Goal: Task Accomplishment & Management: Use online tool/utility

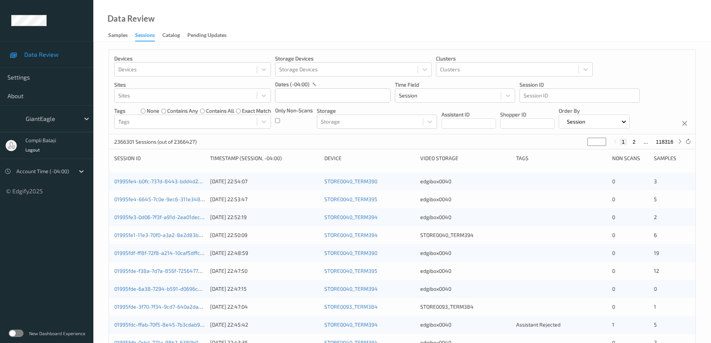
click at [15, 334] on label at bounding box center [16, 333] width 15 height 7
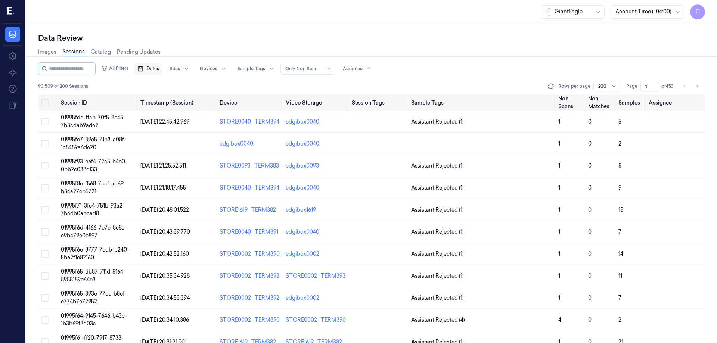
click at [158, 69] on span "Dates" at bounding box center [152, 68] width 13 height 7
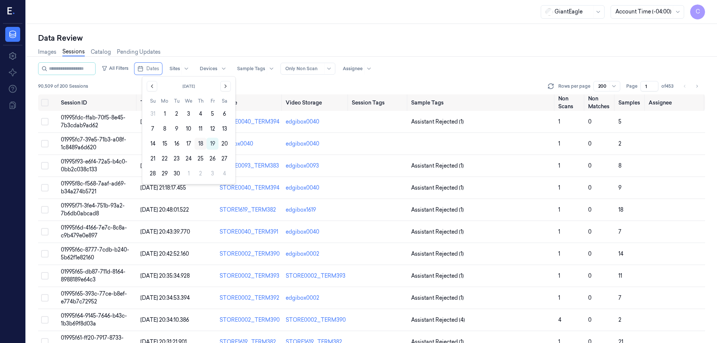
click at [199, 143] on button "18" at bounding box center [201, 144] width 12 height 12
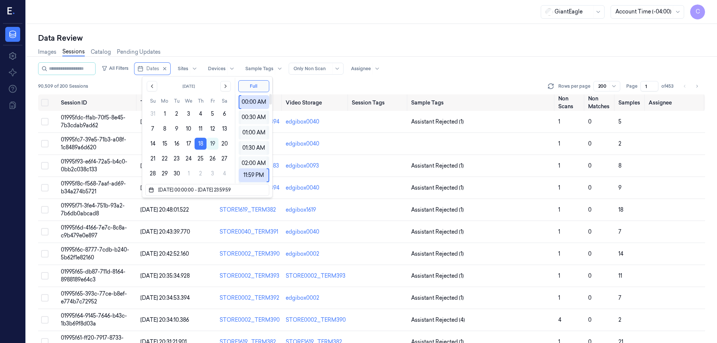
click at [466, 38] on div "Data Review" at bounding box center [371, 38] width 667 height 10
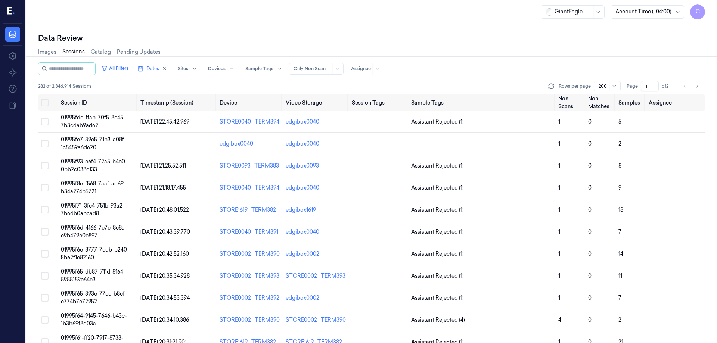
click at [541, 44] on div "Images Sessions Catalog Pending Updates" at bounding box center [371, 52] width 667 height 19
click at [651, 87] on input "1" at bounding box center [650, 86] width 18 height 10
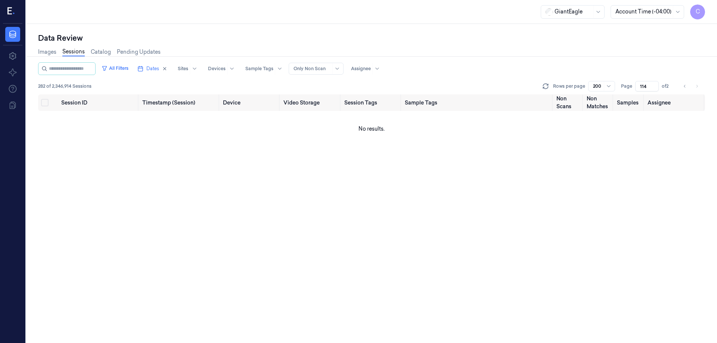
click at [510, 74] on div "All Filters Dates Sites Devices Sample Tags Alert Type Only Non Scan Assignee" at bounding box center [371, 68] width 667 height 13
click at [581, 133] on td "No results." at bounding box center [371, 129] width 667 height 36
click at [668, 102] on th "Assignee" at bounding box center [674, 102] width 60 height 16
click at [340, 68] on icon at bounding box center [337, 69] width 6 height 6
click at [420, 41] on div "Data Review" at bounding box center [371, 38] width 667 height 10
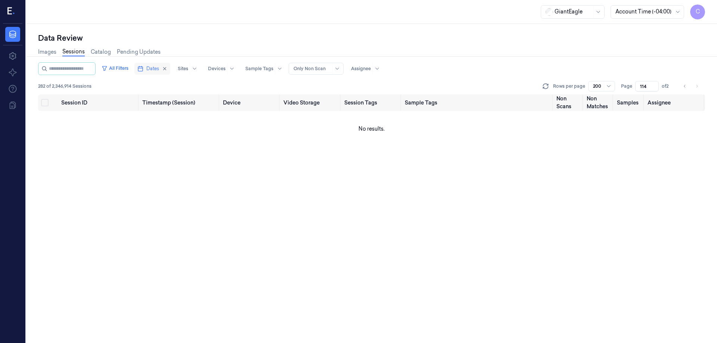
click at [158, 68] on span "Dates" at bounding box center [152, 68] width 13 height 7
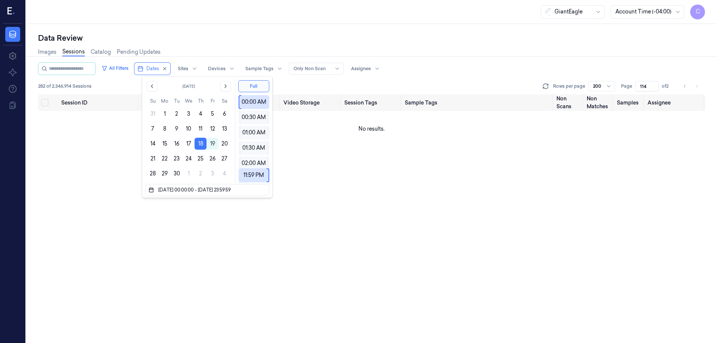
click at [442, 43] on div "Data Review" at bounding box center [371, 38] width 667 height 10
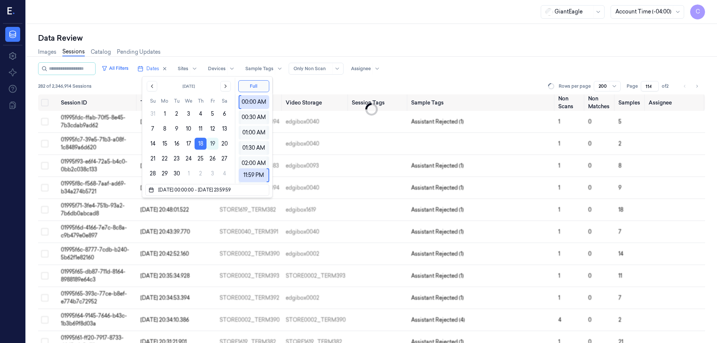
type input "1"
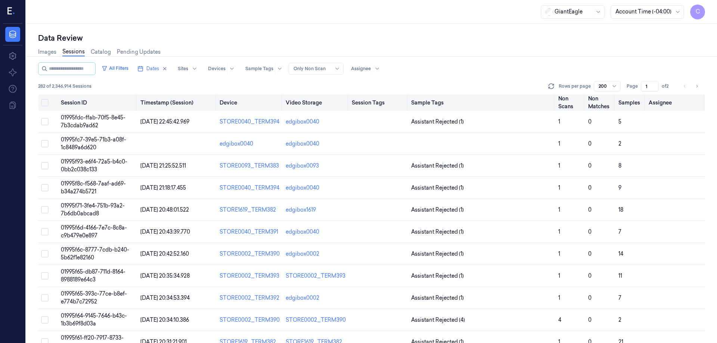
click at [669, 103] on th "Assignee" at bounding box center [674, 102] width 59 height 16
click at [648, 102] on th "Assignee" at bounding box center [674, 102] width 59 height 16
click at [675, 102] on th "Assignee" at bounding box center [674, 102] width 59 height 16
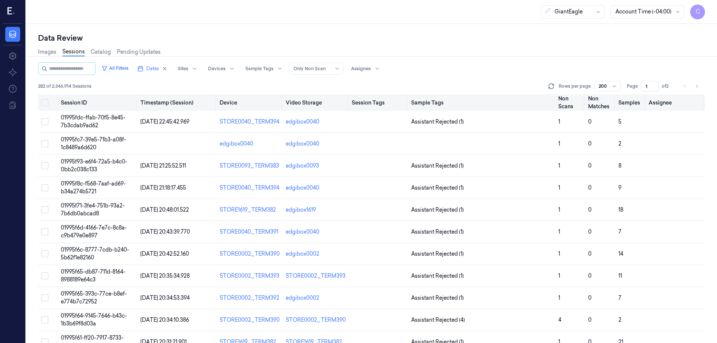
click at [675, 102] on th "Assignee" at bounding box center [674, 102] width 59 height 16
click at [669, 102] on th "Assignee" at bounding box center [674, 102] width 59 height 16
click at [382, 68] on div at bounding box center [376, 69] width 9 height 12
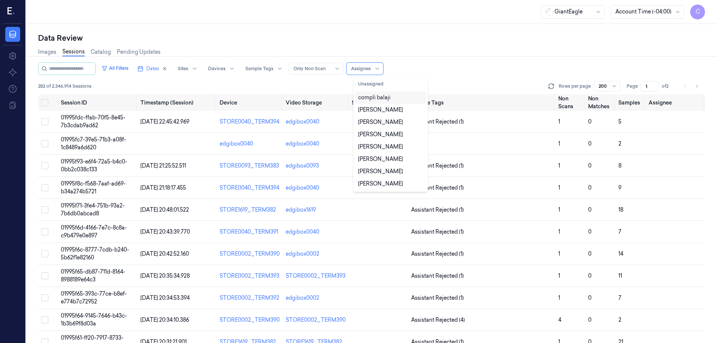
click at [385, 97] on div "compli balaji" at bounding box center [374, 98] width 32 height 8
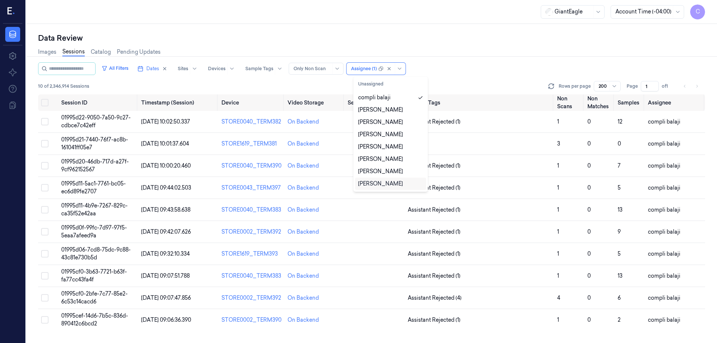
click at [468, 47] on div "Images Sessions Catalog Pending Updates" at bounding box center [371, 52] width 667 height 19
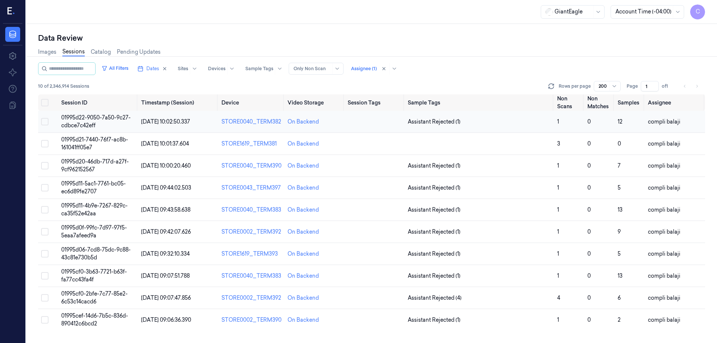
click at [80, 118] on span "01995d22-9050-7a50-9c27-cdbce7c42eff" at bounding box center [95, 121] width 69 height 15
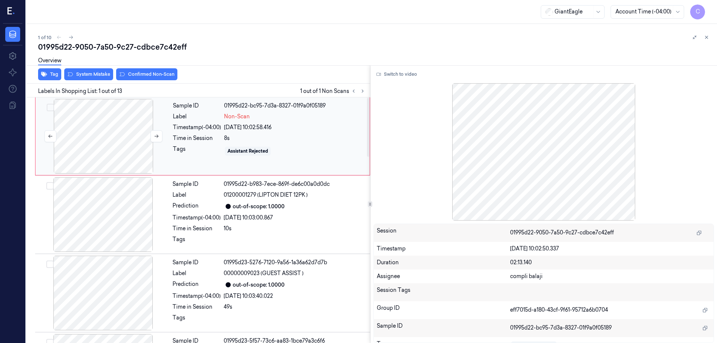
click at [127, 143] on div at bounding box center [103, 136] width 133 height 75
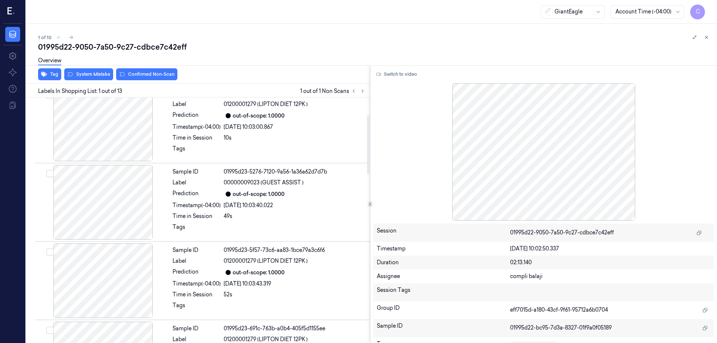
scroll to position [37, 0]
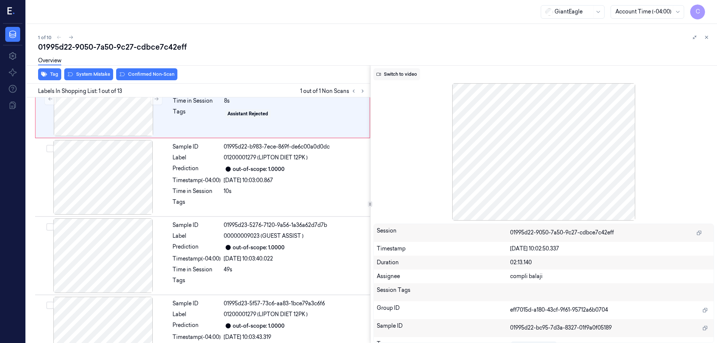
click at [397, 75] on button "Switch to video" at bounding box center [396, 74] width 47 height 12
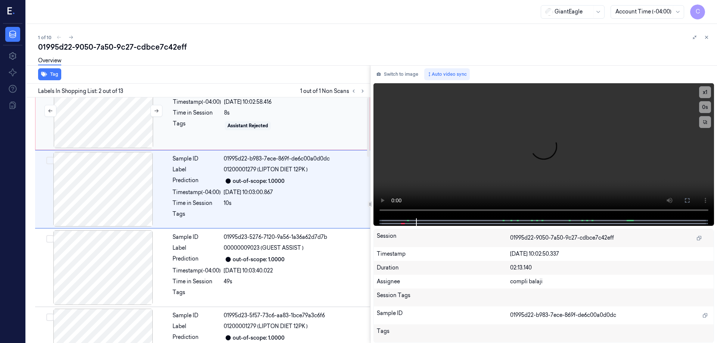
scroll to position [0, 0]
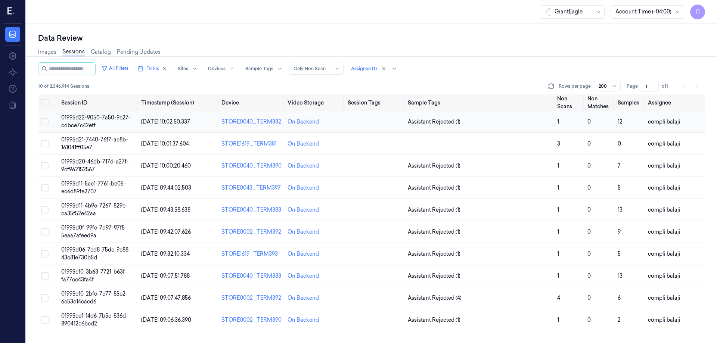
click at [77, 118] on span "01995d22-9050-7a50-9c27-cdbce7c42eff" at bounding box center [95, 121] width 69 height 15
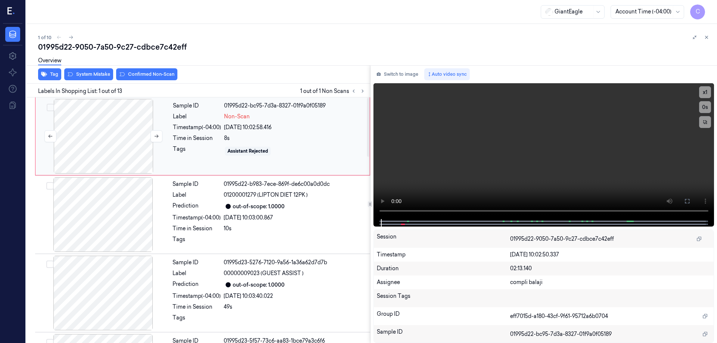
click at [95, 143] on div at bounding box center [103, 136] width 133 height 75
click at [405, 75] on button "Switch to image" at bounding box center [397, 74] width 48 height 12
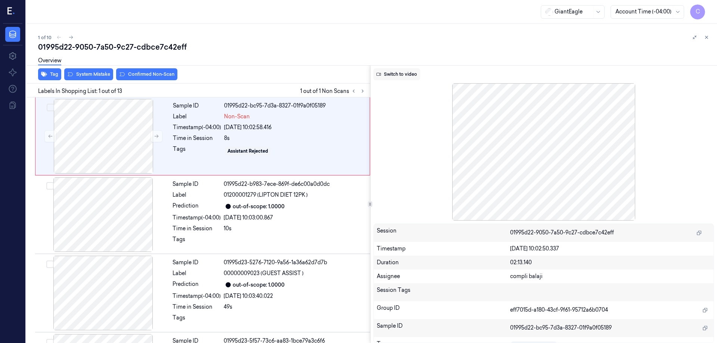
click at [380, 74] on icon at bounding box center [378, 74] width 4 height 4
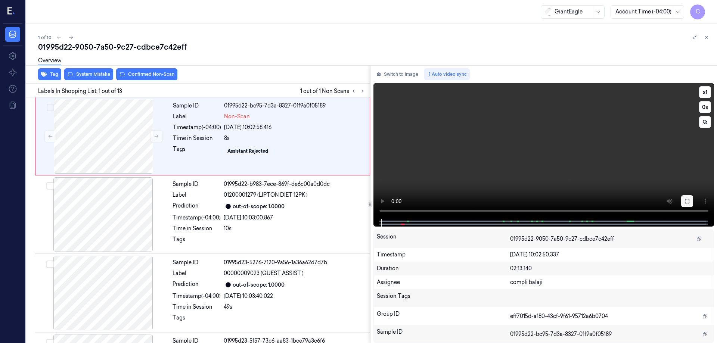
click at [688, 203] on icon at bounding box center [687, 201] width 4 height 4
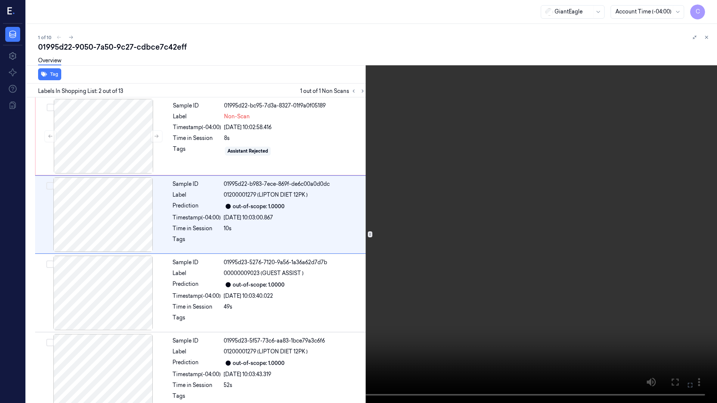
click at [0, 0] on icon at bounding box center [0, 0] width 0 height 0
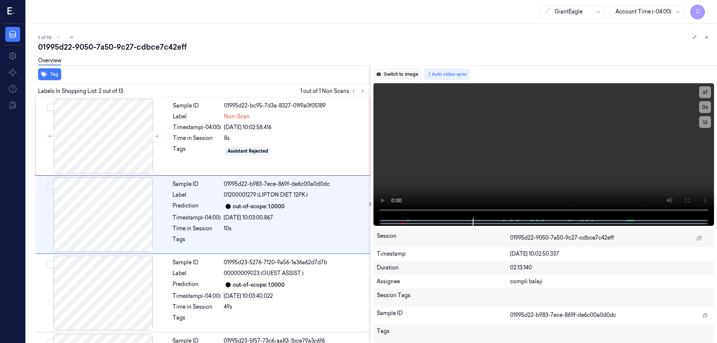
click at [406, 76] on button "Switch to image" at bounding box center [397, 74] width 48 height 12
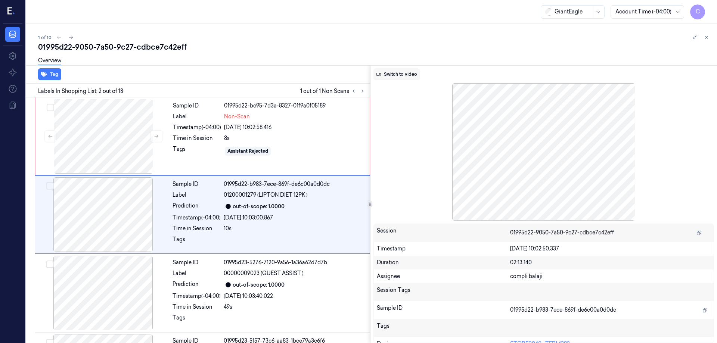
click at [398, 74] on button "Switch to video" at bounding box center [396, 74] width 47 height 12
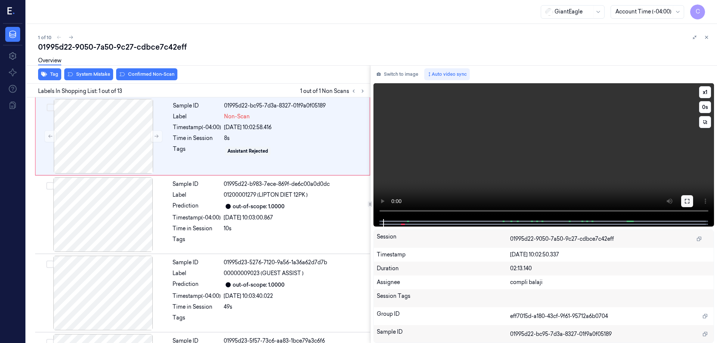
click at [686, 201] on icon at bounding box center [687, 201] width 6 height 6
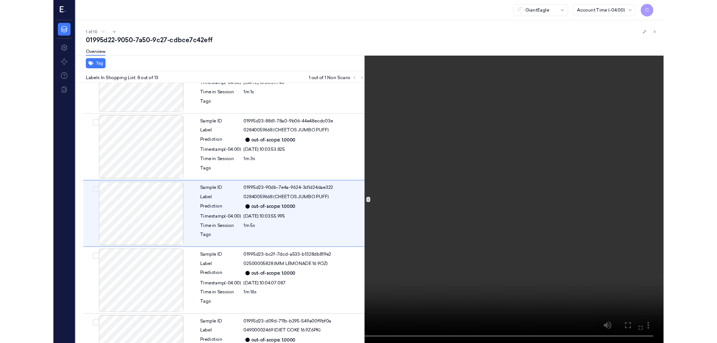
scroll to position [435, 0]
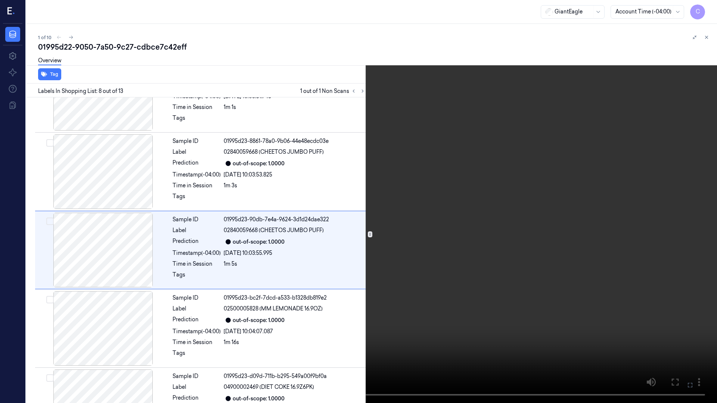
click at [0, 0] on icon at bounding box center [0, 0] width 0 height 0
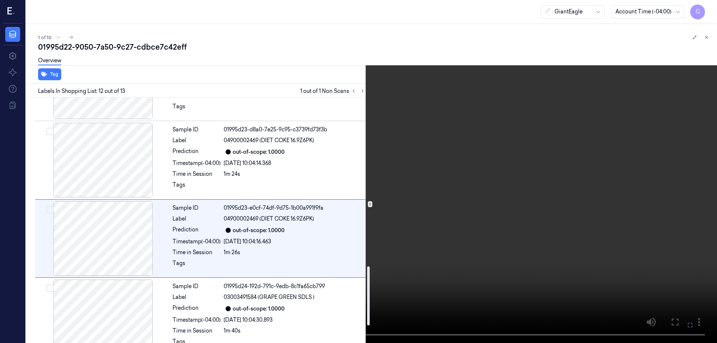
scroll to position [776, 0]
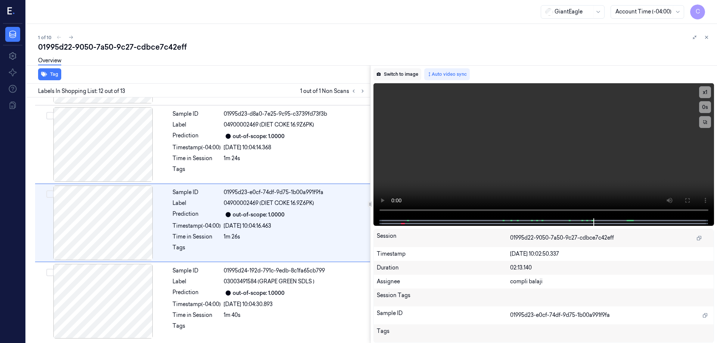
click at [408, 73] on button "Switch to image" at bounding box center [397, 74] width 48 height 12
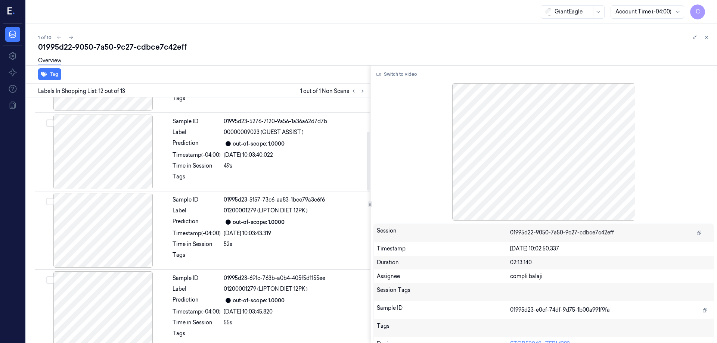
scroll to position [0, 0]
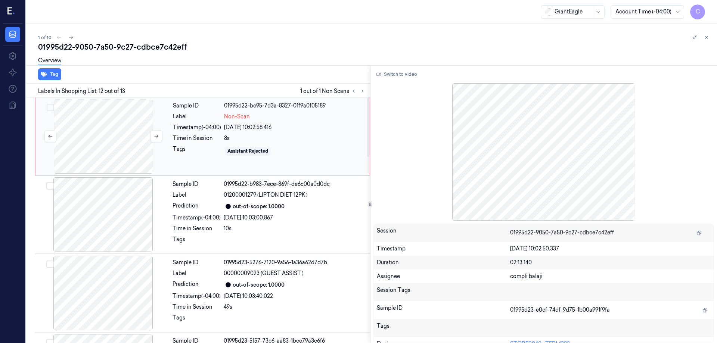
click at [113, 137] on div at bounding box center [103, 136] width 133 height 75
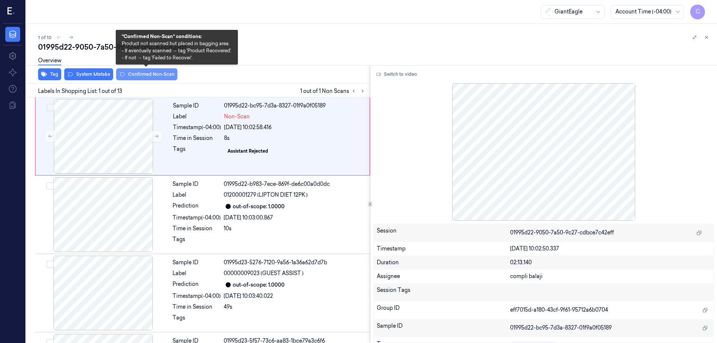
click at [154, 76] on button "Confirmed Non-Scan" at bounding box center [146, 74] width 61 height 12
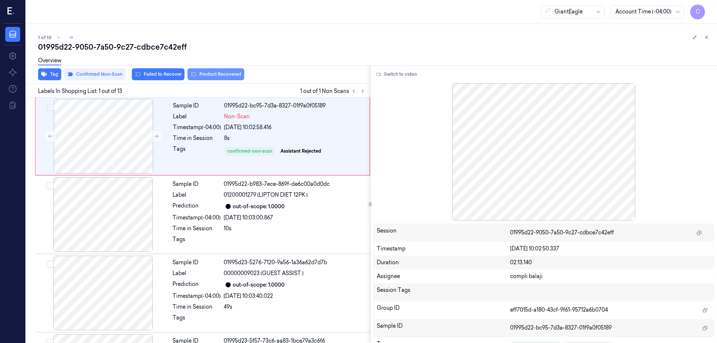
click at [232, 75] on button "Product Recovered" at bounding box center [215, 74] width 57 height 12
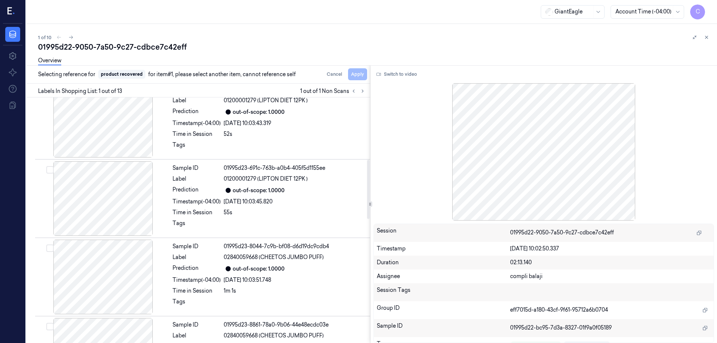
scroll to position [261, 0]
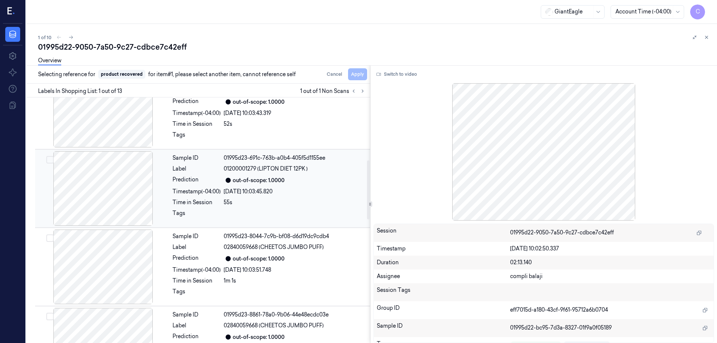
click at [51, 159] on button "Select row" at bounding box center [49, 159] width 7 height 7
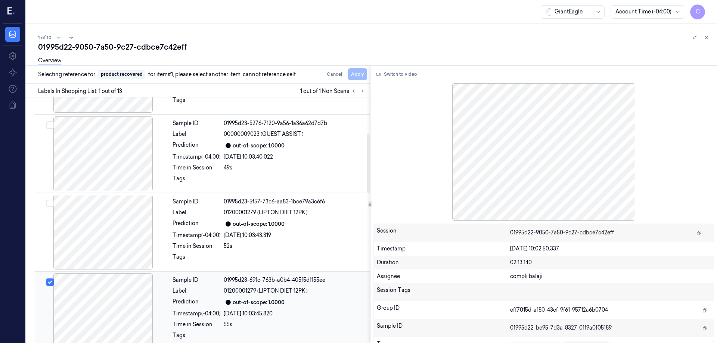
scroll to position [149, 0]
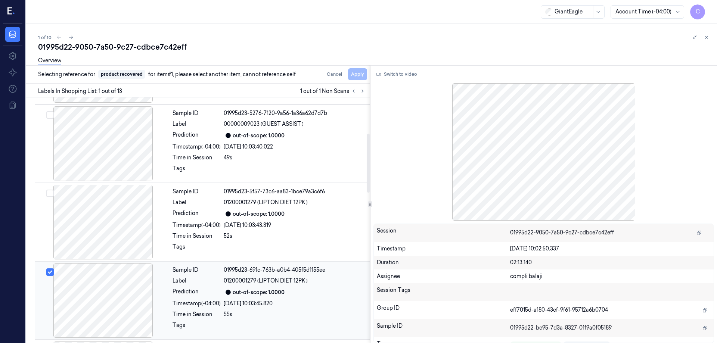
click at [143, 305] on div at bounding box center [103, 300] width 133 height 75
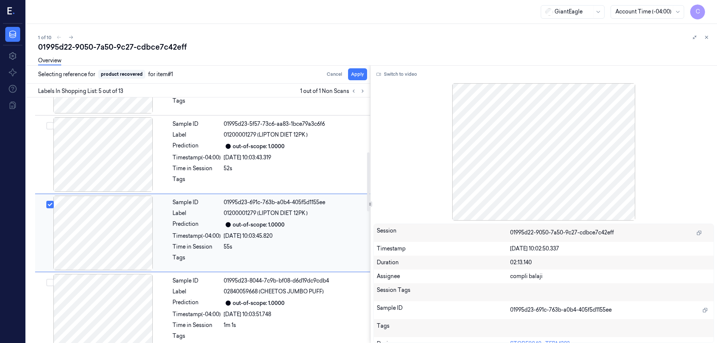
scroll to position [230, 0]
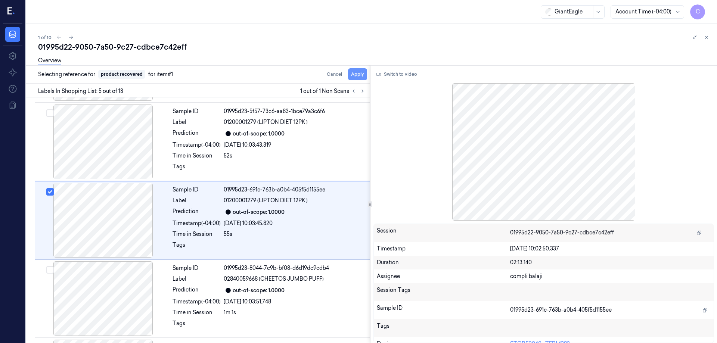
click at [358, 75] on button "Apply" at bounding box center [357, 74] width 19 height 12
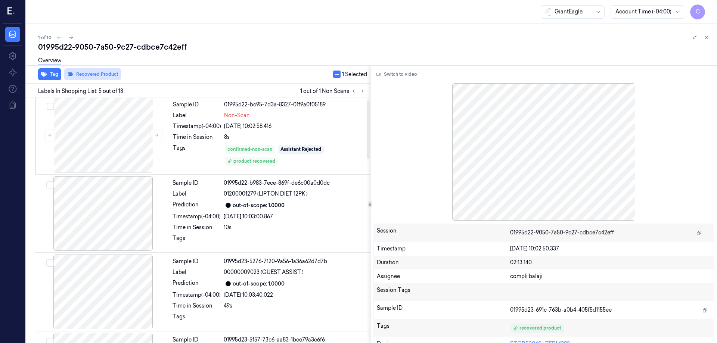
scroll to position [0, 0]
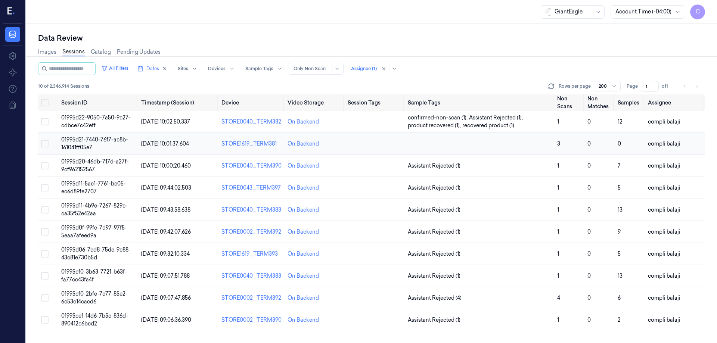
click at [102, 139] on span "01995d21-7440-76f7-ac8b-161041ff05e7" at bounding box center [94, 143] width 67 height 15
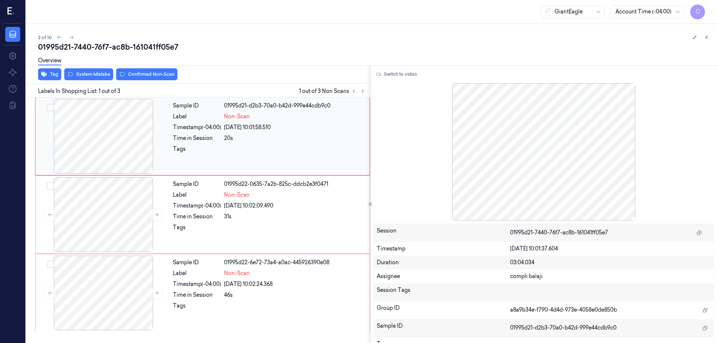
click at [118, 144] on div at bounding box center [103, 136] width 133 height 75
click at [380, 74] on icon at bounding box center [378, 74] width 4 height 4
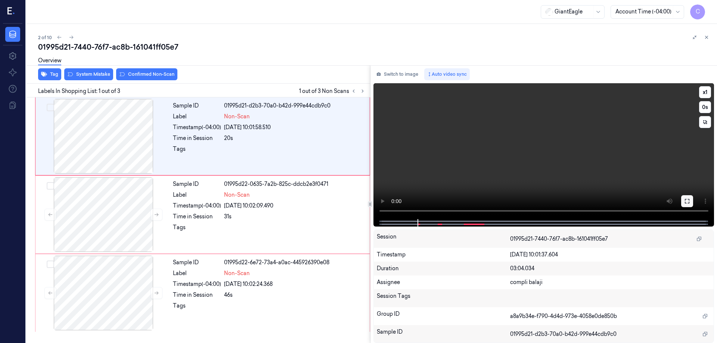
click at [684, 203] on icon at bounding box center [687, 201] width 6 height 6
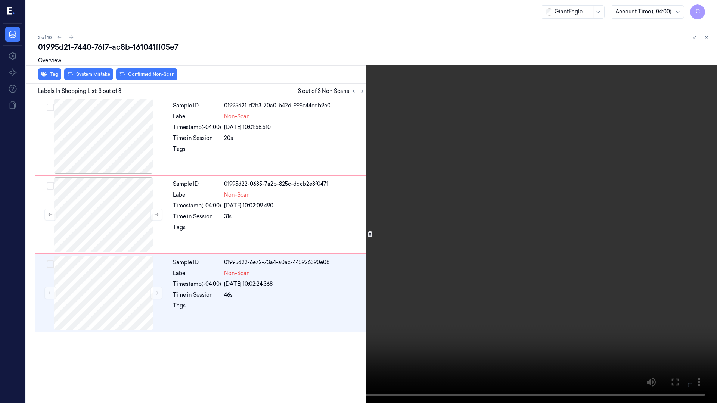
click at [545, 299] on video at bounding box center [358, 201] width 717 height 403
click at [0, 0] on icon at bounding box center [0, 0] width 0 height 0
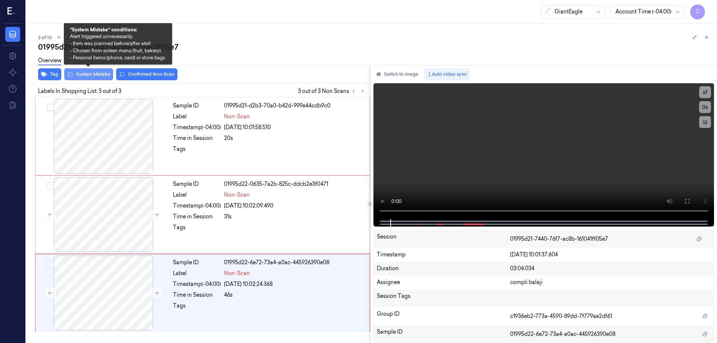
click at [95, 76] on button "System Mistake" at bounding box center [88, 74] width 49 height 12
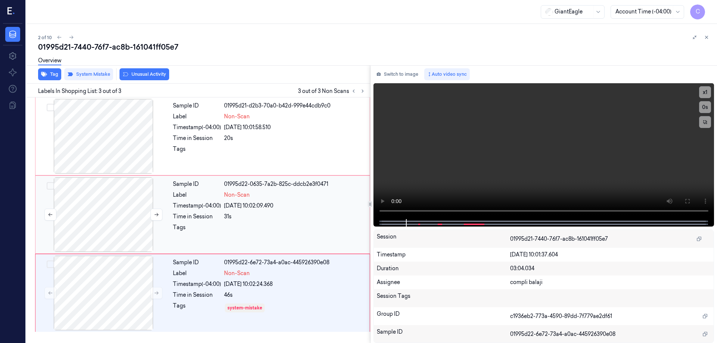
click at [116, 209] on div at bounding box center [103, 214] width 133 height 75
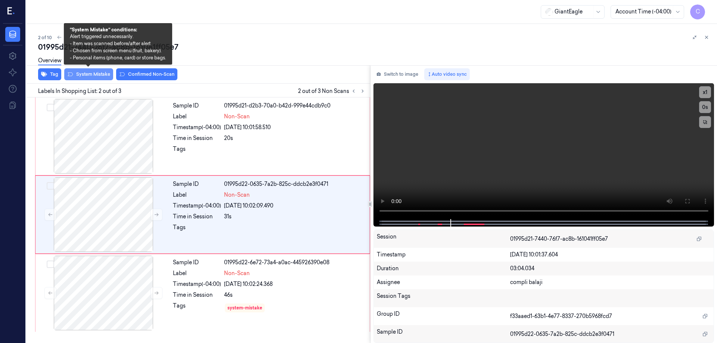
click at [96, 75] on button "System Mistake" at bounding box center [88, 74] width 49 height 12
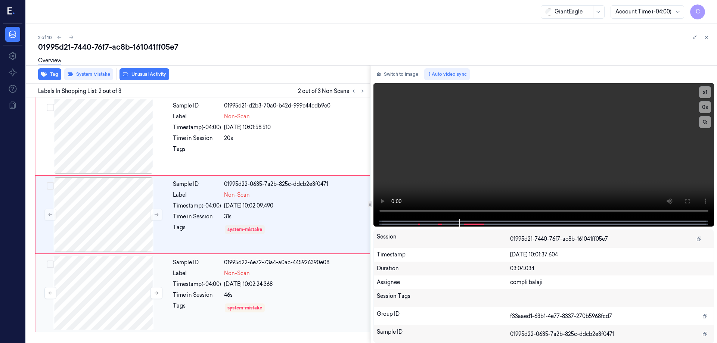
click at [109, 296] on div at bounding box center [103, 293] width 133 height 75
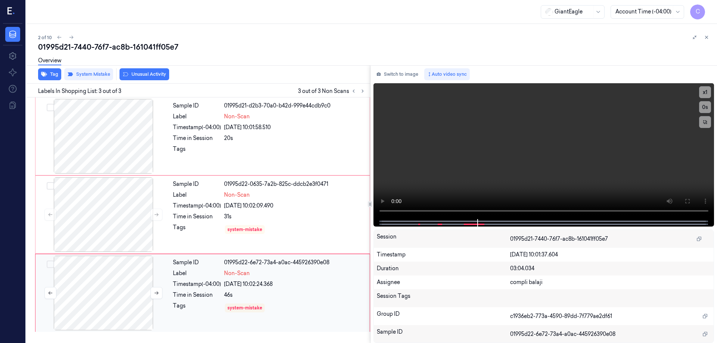
click at [114, 284] on div at bounding box center [103, 293] width 133 height 75
click at [102, 288] on div at bounding box center [103, 293] width 133 height 75
click at [106, 219] on div at bounding box center [103, 214] width 133 height 75
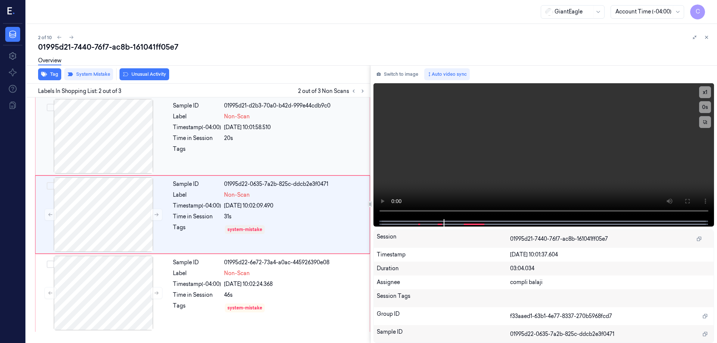
click at [115, 138] on div at bounding box center [103, 136] width 133 height 75
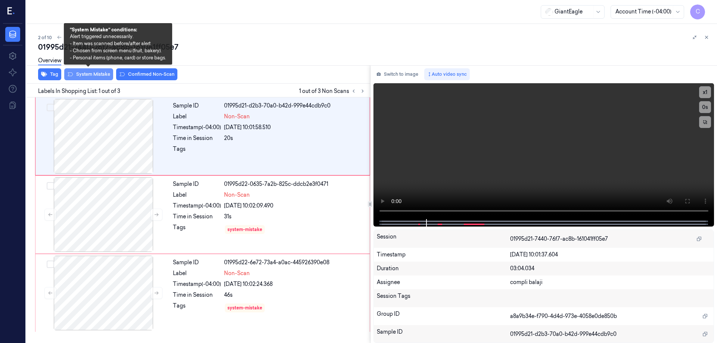
click at [99, 74] on button "System Mistake" at bounding box center [88, 74] width 49 height 12
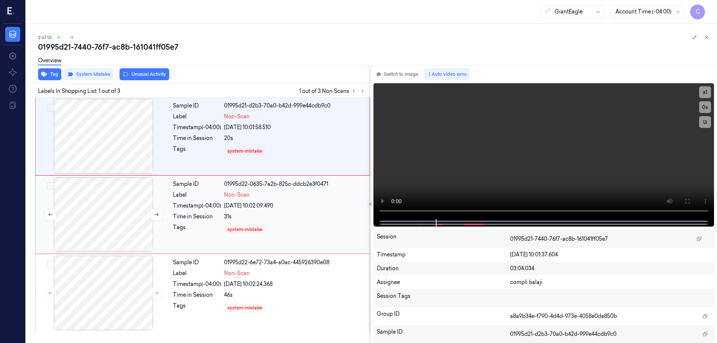
click at [117, 216] on div at bounding box center [103, 214] width 133 height 75
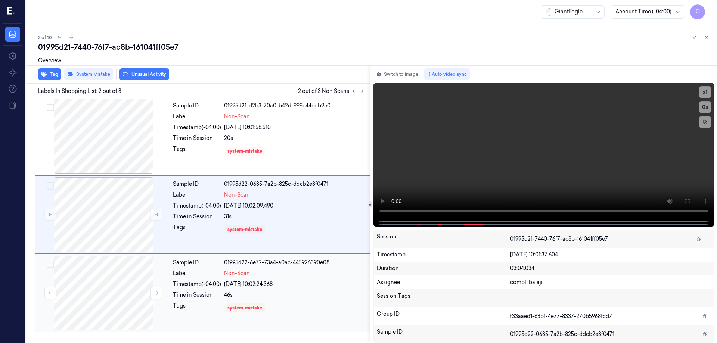
click at [112, 283] on div at bounding box center [103, 293] width 133 height 75
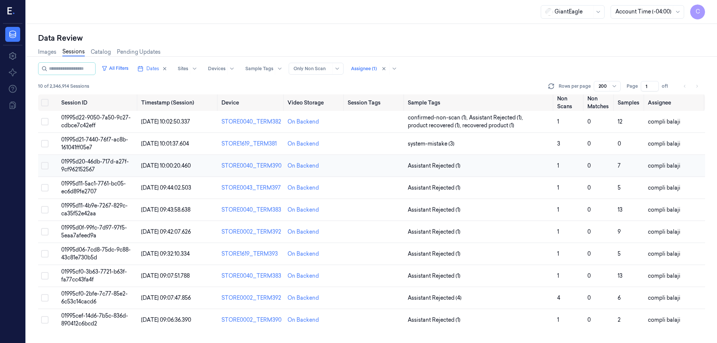
click at [112, 164] on span "01995d20-46db-717d-a27f-9cf962152567" at bounding box center [95, 165] width 68 height 15
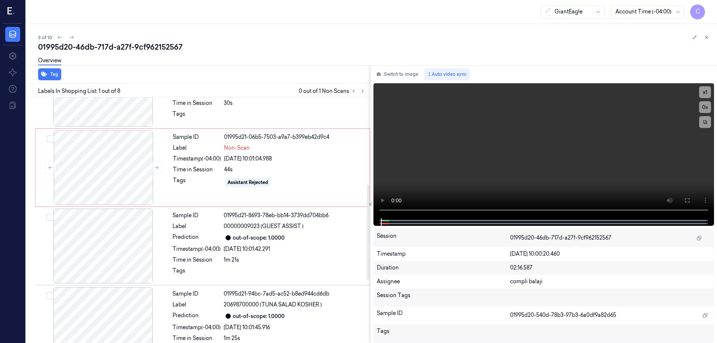
scroll to position [224, 0]
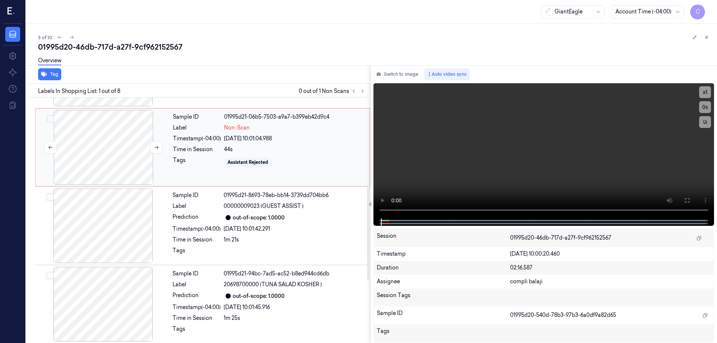
click at [121, 156] on div at bounding box center [103, 147] width 133 height 75
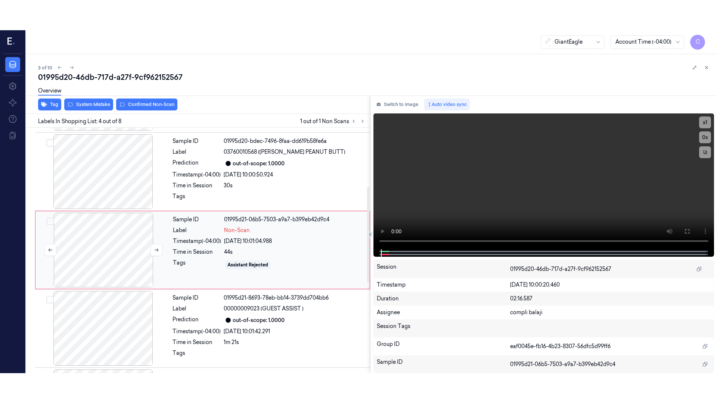
scroll to position [151, 0]
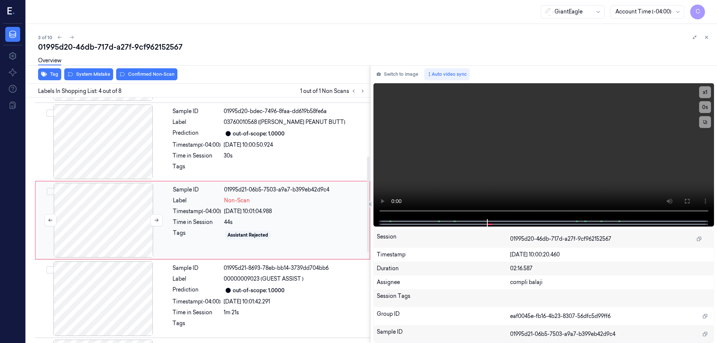
click at [90, 216] on div at bounding box center [103, 220] width 133 height 75
click at [689, 202] on icon at bounding box center [687, 201] width 6 height 6
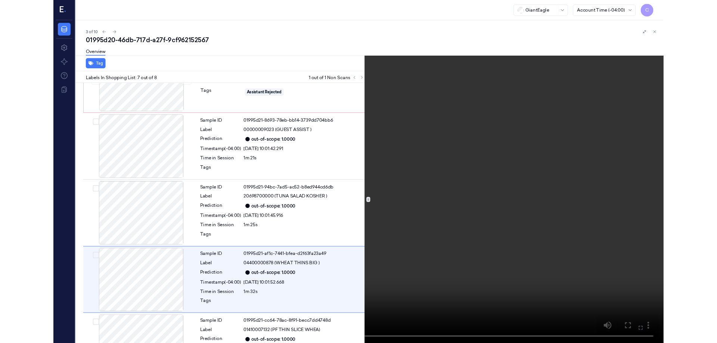
scroll to position [324, 0]
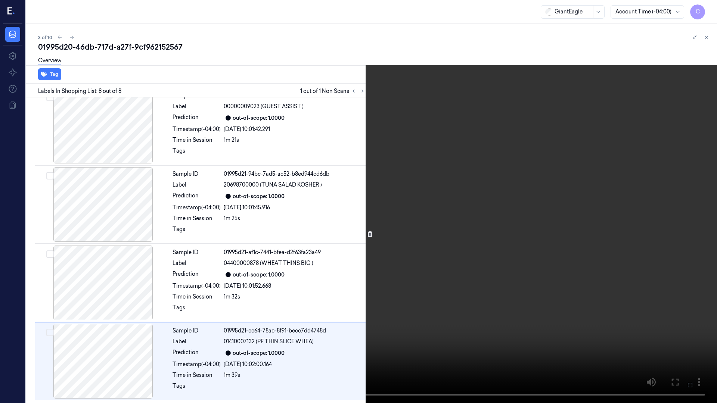
click at [0, 0] on icon at bounding box center [0, 0] width 0 height 0
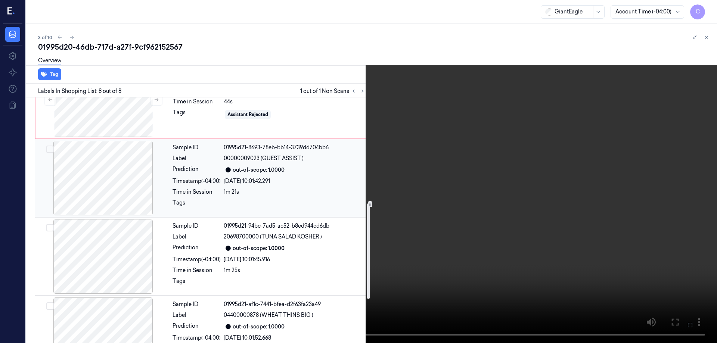
scroll to position [160, 0]
